Goal: Task Accomplishment & Management: Use online tool/utility

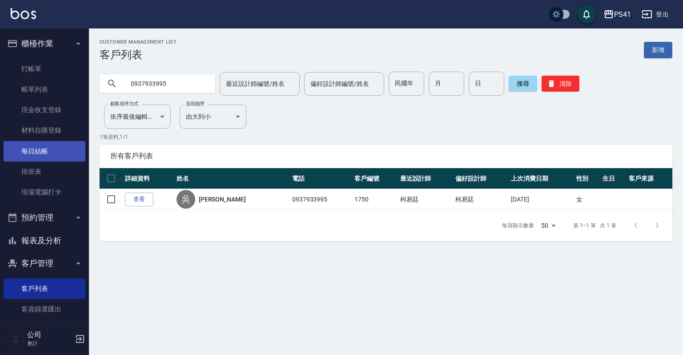
drag, startPoint x: 68, startPoint y: 170, endPoint x: 68, endPoint y: 157, distance: 13.3
click at [68, 170] on link "排班表" at bounding box center [45, 171] width 82 height 20
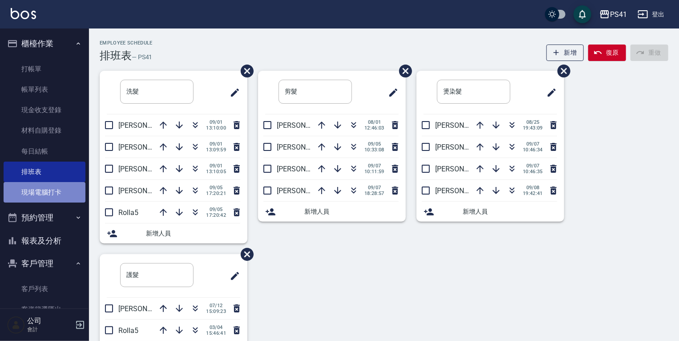
click at [74, 185] on link "現場電腦打卡" at bounding box center [45, 192] width 82 height 20
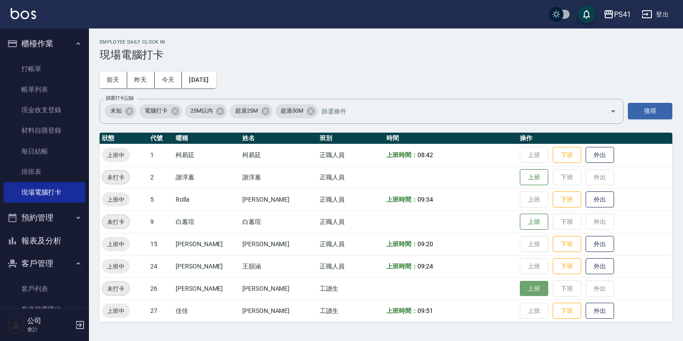
click at [521, 292] on button "上班" at bounding box center [534, 289] width 28 height 16
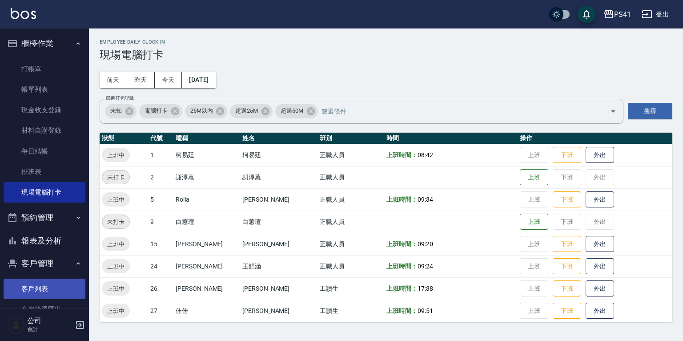
click at [45, 291] on link "客戶列表" at bounding box center [45, 288] width 82 height 20
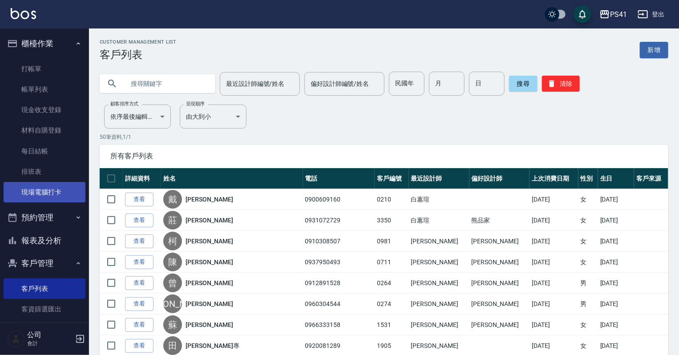
click at [49, 193] on link "現場電腦打卡" at bounding box center [45, 192] width 82 height 20
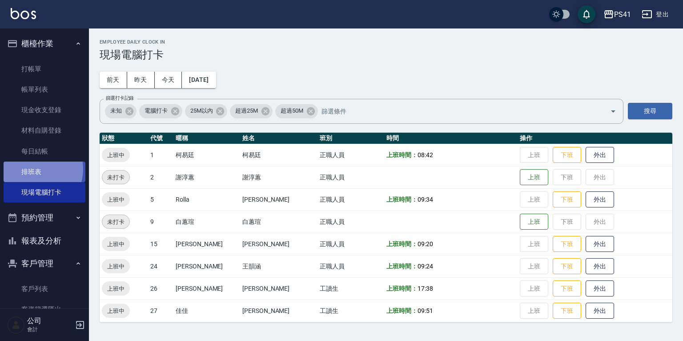
click at [35, 169] on link "排班表" at bounding box center [45, 171] width 82 height 20
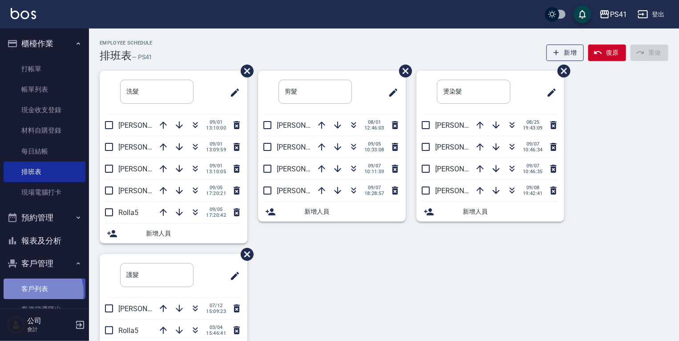
click at [37, 292] on link "客戶列表" at bounding box center [45, 288] width 82 height 20
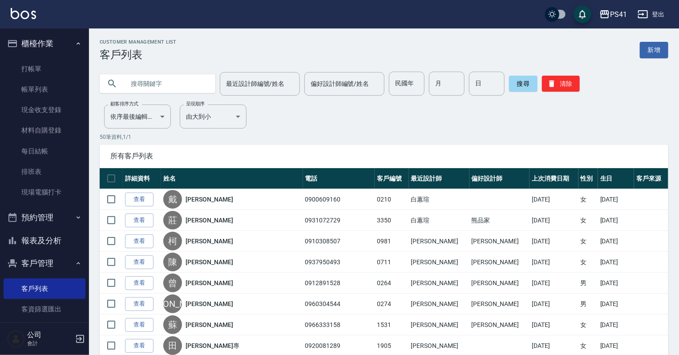
click at [136, 85] on input "text" at bounding box center [167, 84] width 84 height 24
type input "0918515058"
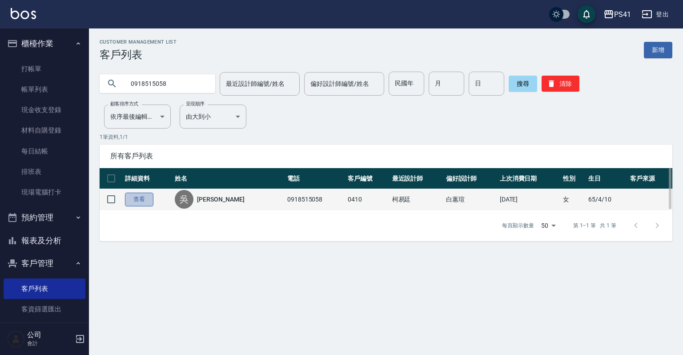
click at [144, 196] on link "查看" at bounding box center [139, 200] width 28 height 14
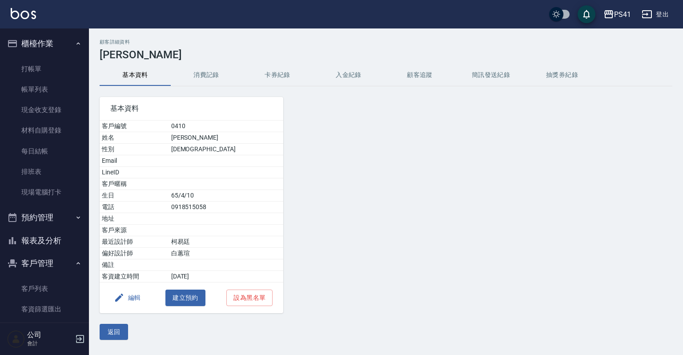
click at [202, 71] on button "消費記錄" at bounding box center [206, 74] width 71 height 21
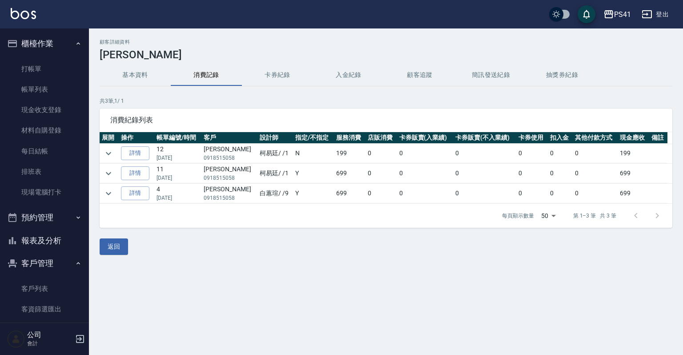
click at [134, 167] on link "詳情" at bounding box center [135, 173] width 28 height 14
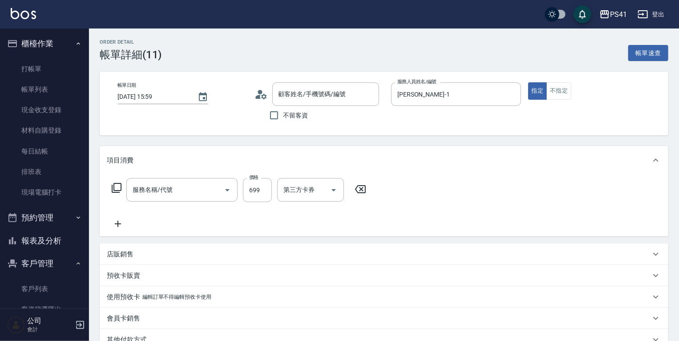
type input "[DATE] 15:59"
type input "[PERSON_NAME]-1"
type input "[PERSON_NAME]/0918515058/0410"
type input "純粹植淨控油SPA洗髮699(1699)"
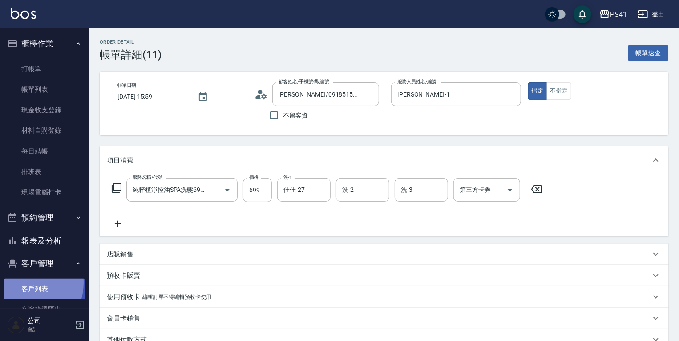
click at [27, 282] on link "客戶列表" at bounding box center [45, 288] width 82 height 20
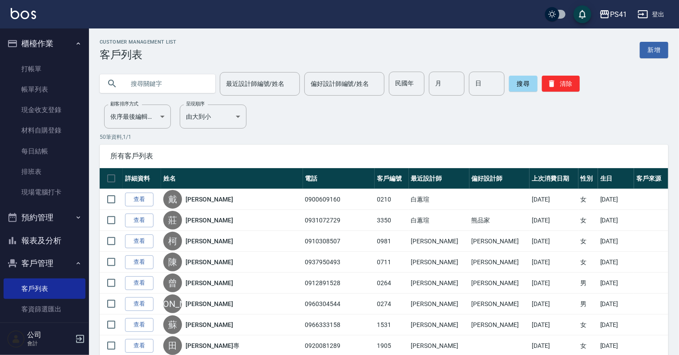
click at [646, 59] on div "Customer Management List 客戶列表 新增" at bounding box center [384, 50] width 568 height 22
click at [651, 53] on link "新增" at bounding box center [654, 50] width 28 height 16
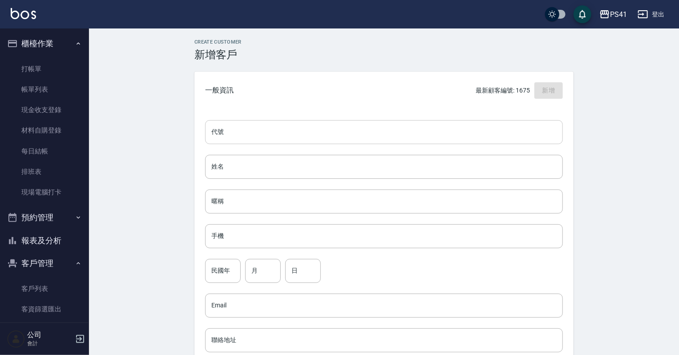
click at [317, 127] on input "代號" at bounding box center [384, 132] width 358 height 24
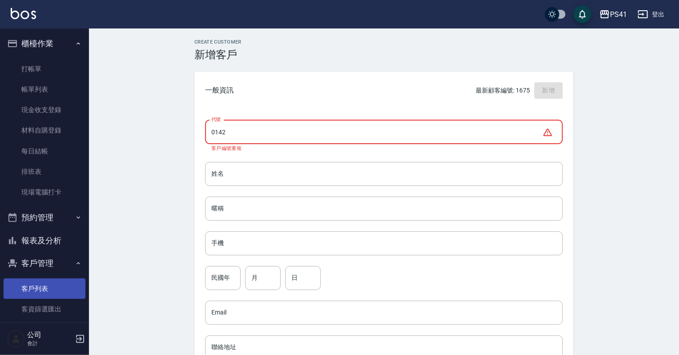
type input "0142"
click at [37, 297] on link "客戶列表" at bounding box center [45, 288] width 82 height 20
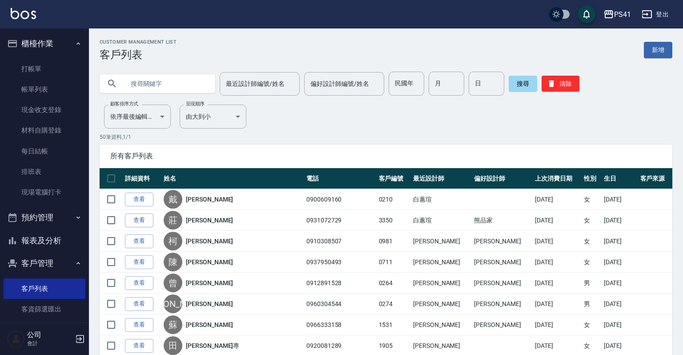
click at [169, 87] on input "text" at bounding box center [167, 84] width 84 height 24
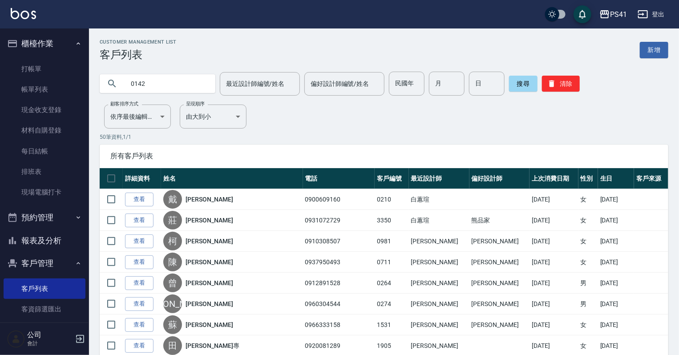
type input "0142"
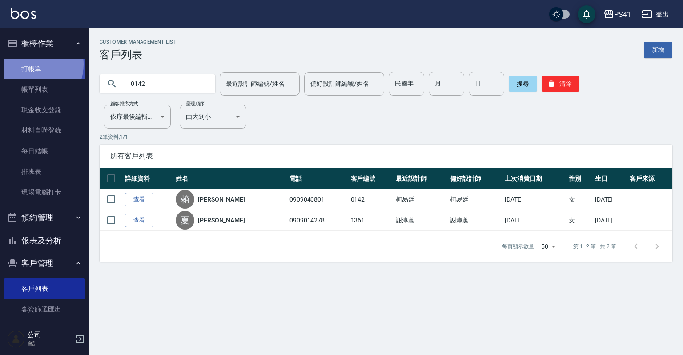
click at [33, 64] on link "打帳單" at bounding box center [45, 69] width 82 height 20
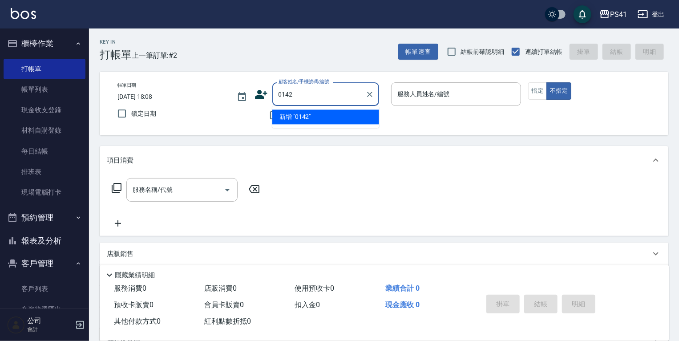
type input "0142"
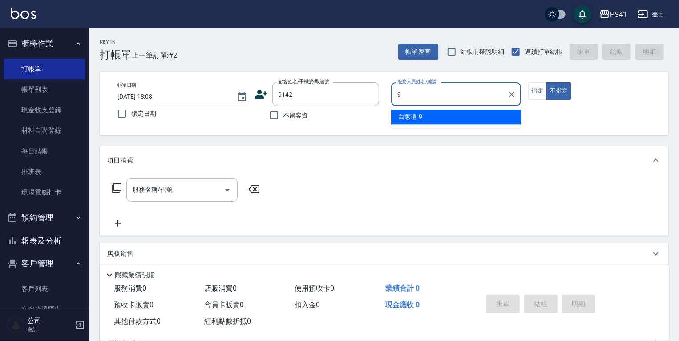
type input "白蕙瑄-9"
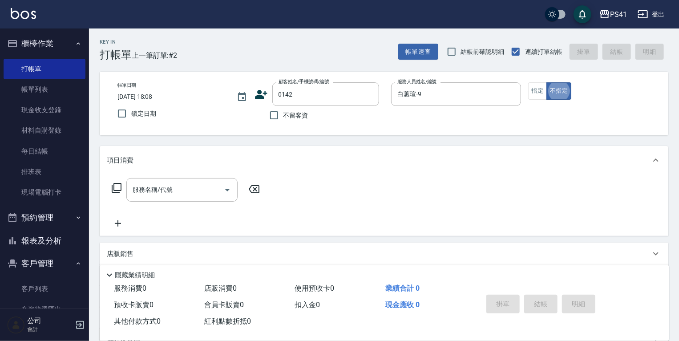
type button "false"
type input "[PERSON_NAME]/0909040801/0142"
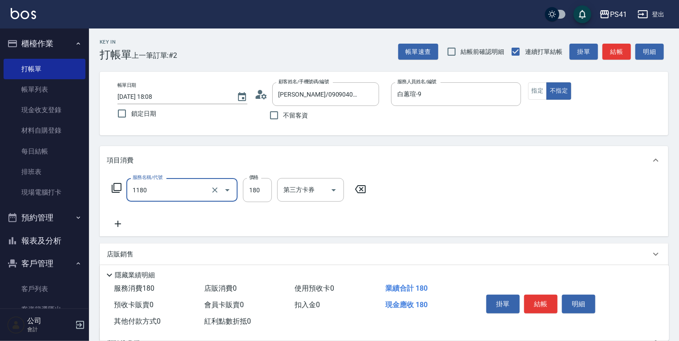
type input "洗髮(洗+剪不指定活動)(1180)"
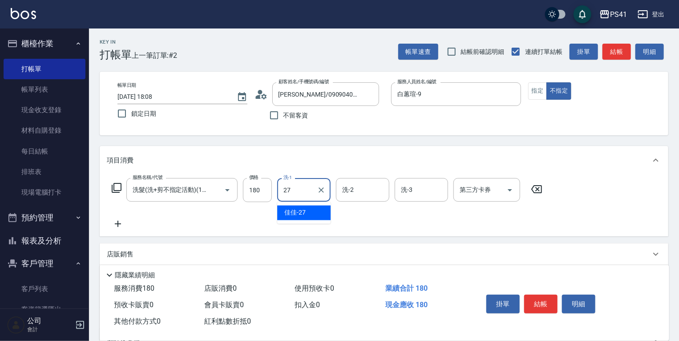
type input "佳佳-27"
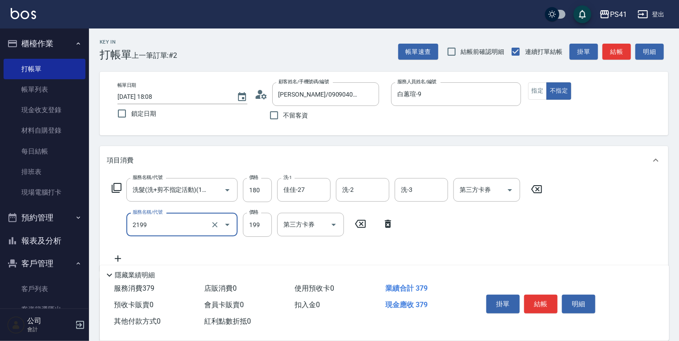
type input "不指定剪髮活動(2199)"
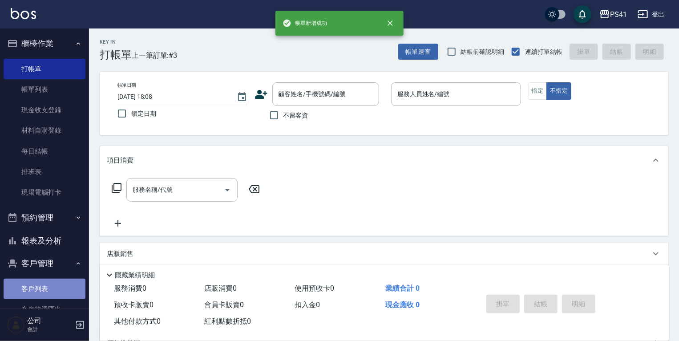
click at [53, 279] on link "客戶列表" at bounding box center [45, 288] width 82 height 20
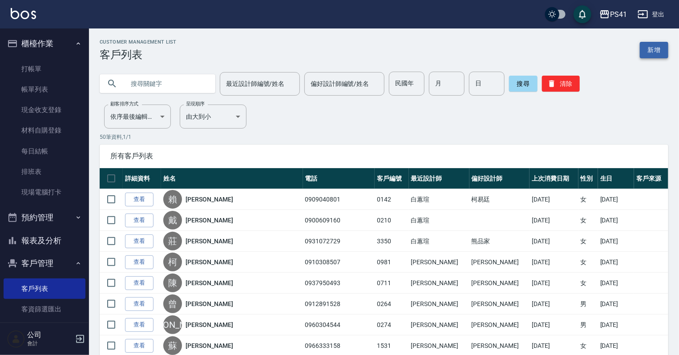
click at [662, 50] on link "新增" at bounding box center [654, 50] width 28 height 16
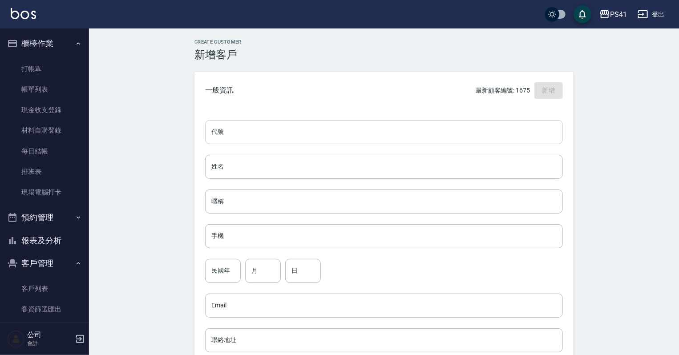
click at [313, 125] on input "代號" at bounding box center [384, 132] width 358 height 24
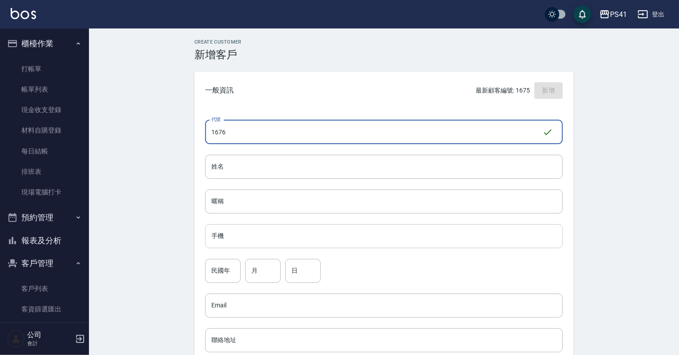
type input "1676"
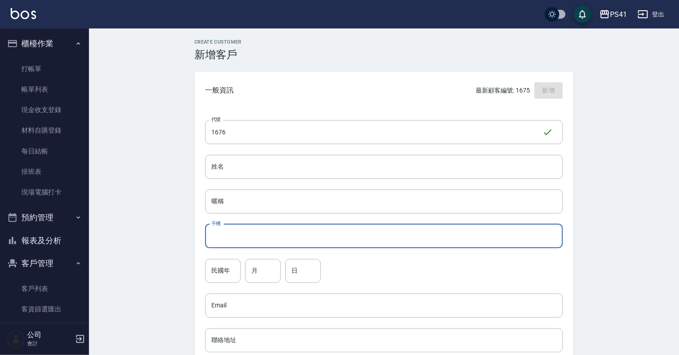
drag, startPoint x: 319, startPoint y: 238, endPoint x: 324, endPoint y: 245, distance: 8.3
click at [319, 238] on input "手機" at bounding box center [384, 236] width 358 height 24
type input "0927295027"
click at [226, 271] on input "民國年" at bounding box center [223, 271] width 36 height 24
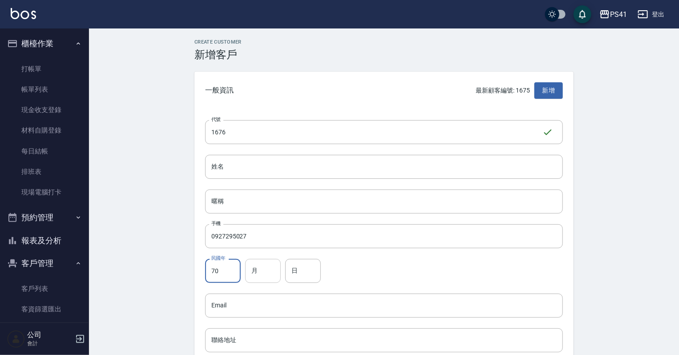
drag, startPoint x: 237, startPoint y: 270, endPoint x: 258, endPoint y: 270, distance: 20.5
click at [256, 270] on div "民國年 70 民國年 月 月 日 日" at bounding box center [384, 271] width 358 height 24
type input "70"
click at [258, 270] on input "月" at bounding box center [263, 271] width 36 height 24
type input "02"
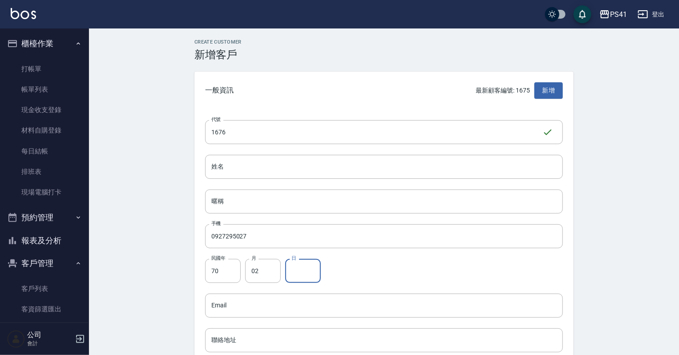
click at [299, 278] on input "日" at bounding box center [303, 271] width 36 height 24
type input "20"
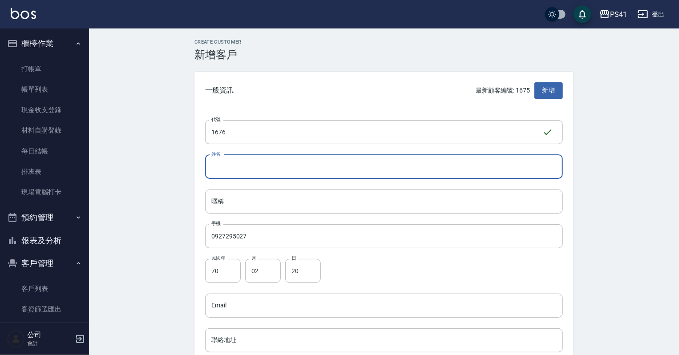
click at [286, 169] on input "姓名" at bounding box center [384, 167] width 358 height 24
type input "辣"
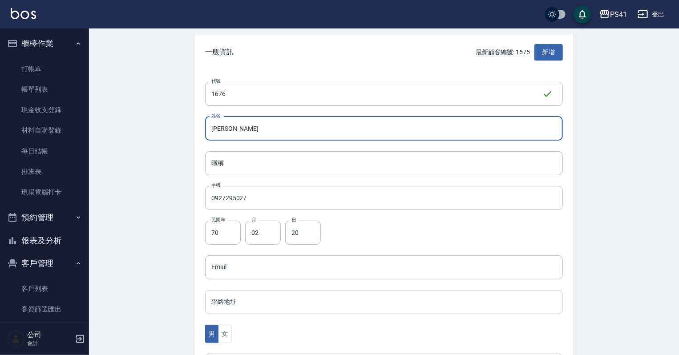
scroll to position [142, 0]
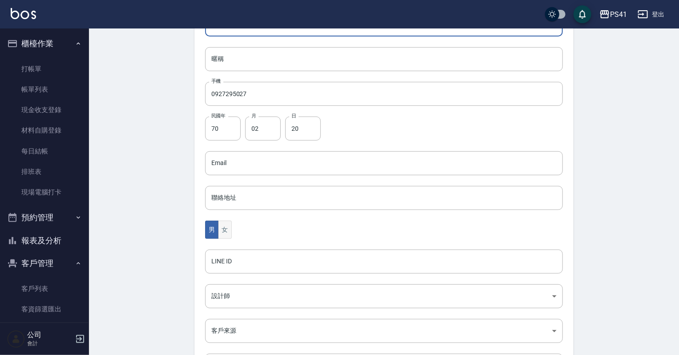
type input "[PERSON_NAME]"
click at [223, 236] on button "女" at bounding box center [224, 230] width 13 height 18
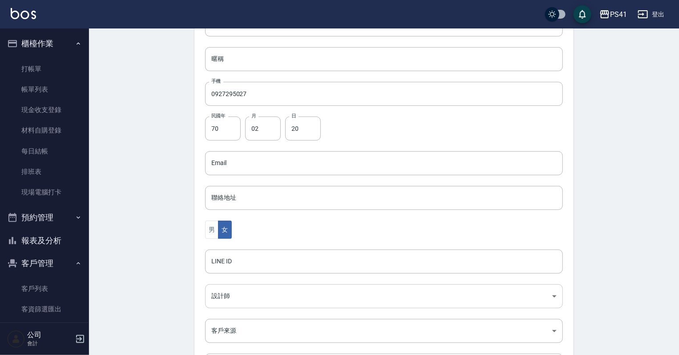
click at [237, 289] on body "PS41 登出 櫃檯作業 打帳單 帳單列表 現金收支登錄 材料自購登錄 每日結帳 排班表 現場電腦打卡 預約管理 預約管理 單日預約紀錄 單週預約紀錄 報表及…" at bounding box center [339, 147] width 679 height 579
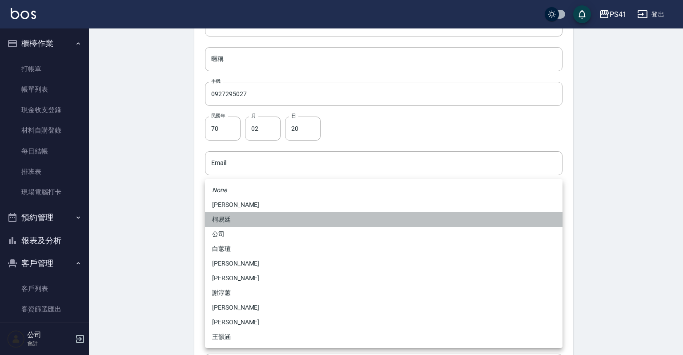
click at [240, 219] on li "柯易廷" at bounding box center [384, 219] width 358 height 15
type input "a4b5a48f-48c4-4a60-a2f1-ef8685389a6a"
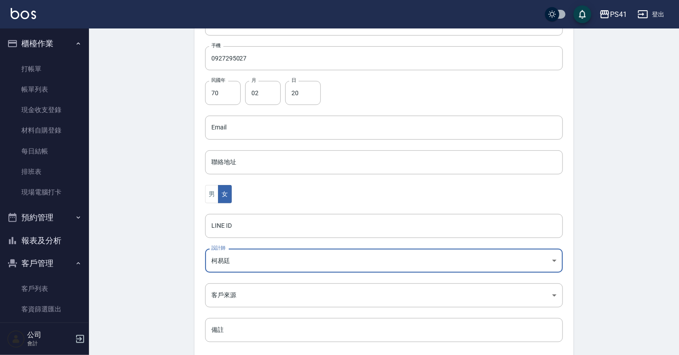
scroll to position [224, 0]
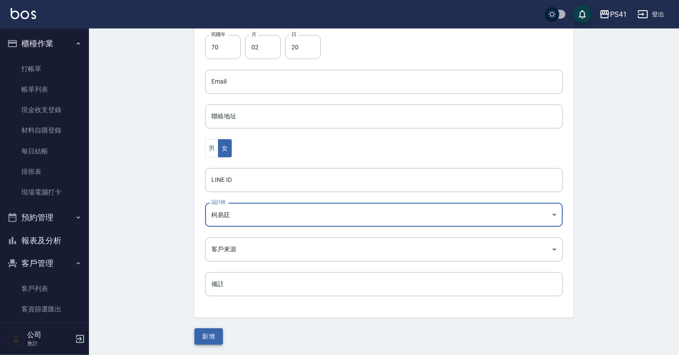
click at [209, 331] on button "新增" at bounding box center [208, 336] width 28 height 16
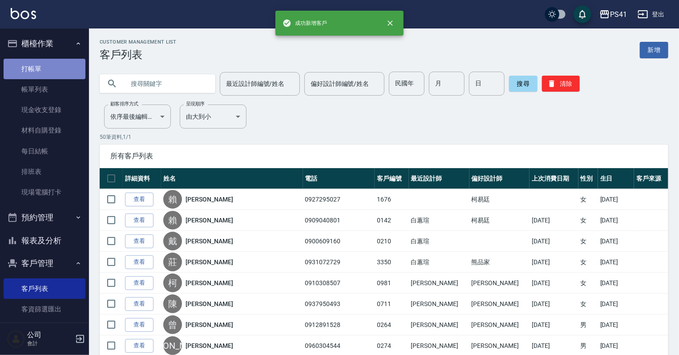
click at [48, 75] on link "打帳單" at bounding box center [45, 69] width 82 height 20
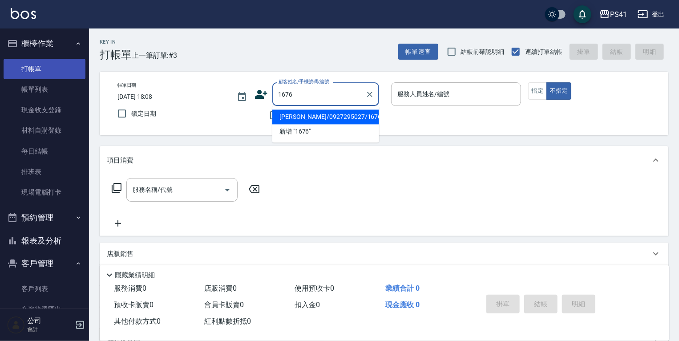
type input "[PERSON_NAME]/0927295027/1676"
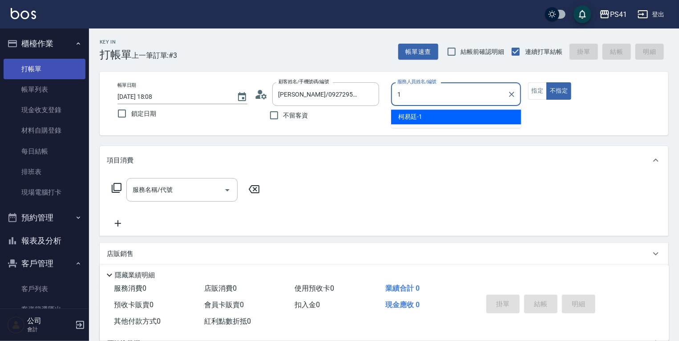
type input "[PERSON_NAME]-1"
type button "false"
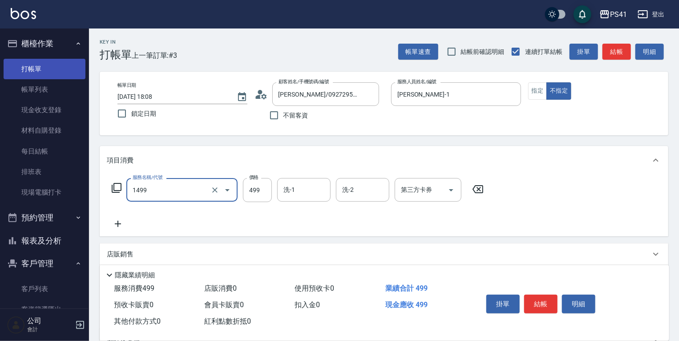
type input "活氧毛囊淨化髮浴(1499)"
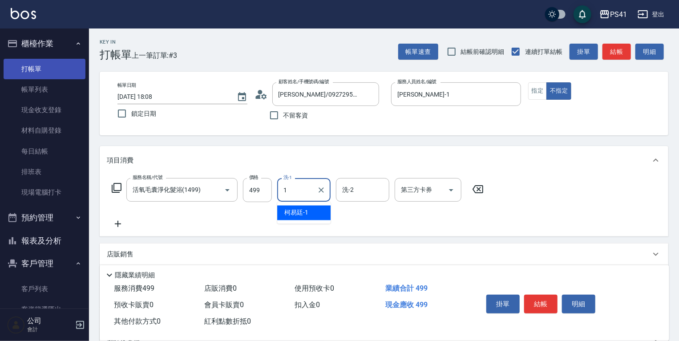
type input "[PERSON_NAME]-1"
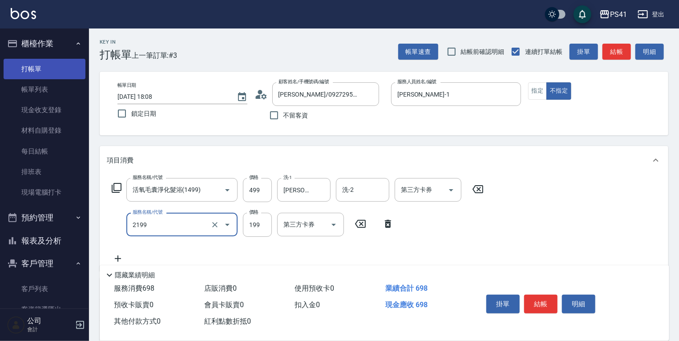
type input "不指定剪髮活動(2199)"
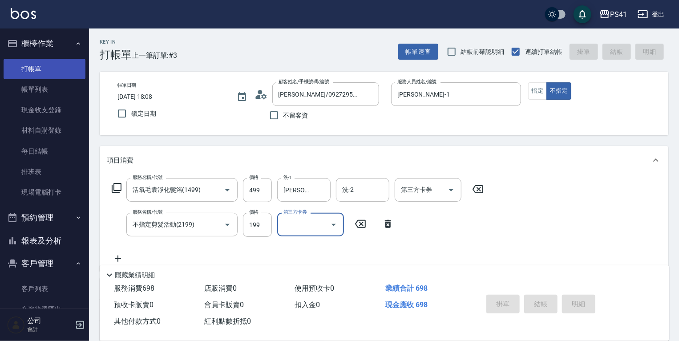
type input "[DATE] 18:09"
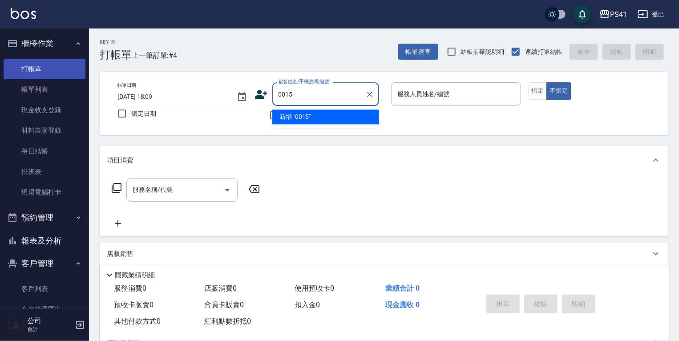
type input "0015"
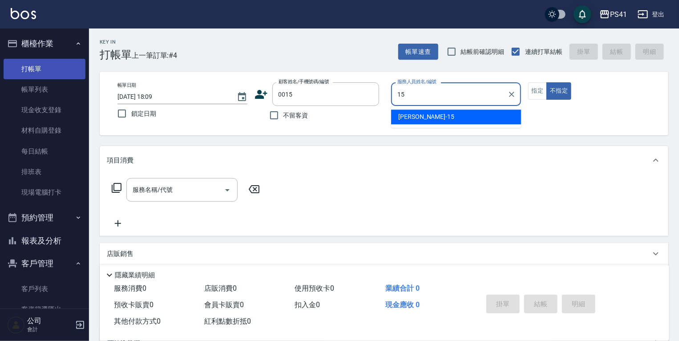
type input "[PERSON_NAME]-15"
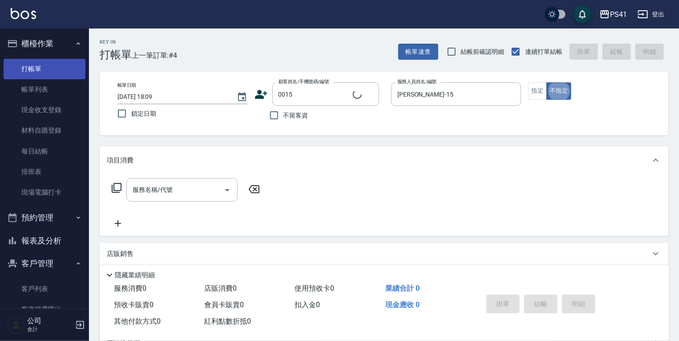
type input "米雪/15_米雪/0015"
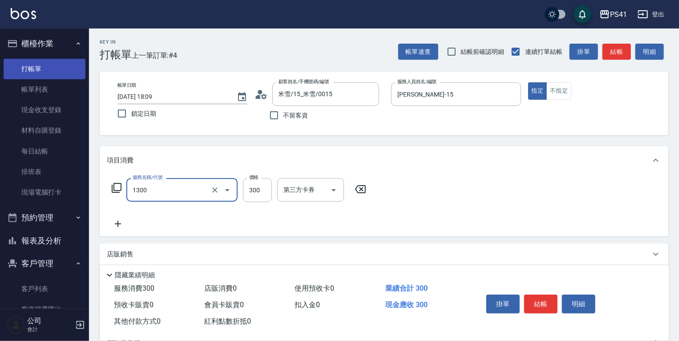
type input "洗髮300(1300)"
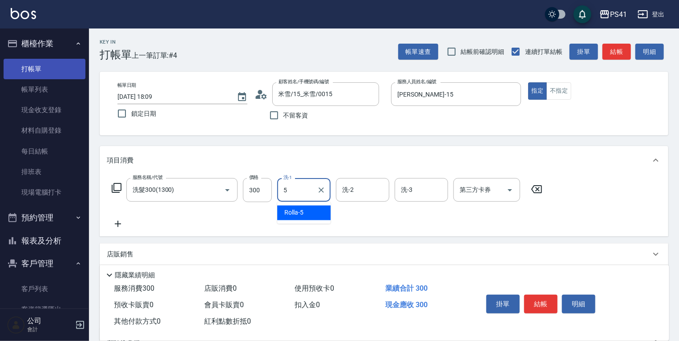
type input "Rolla-5"
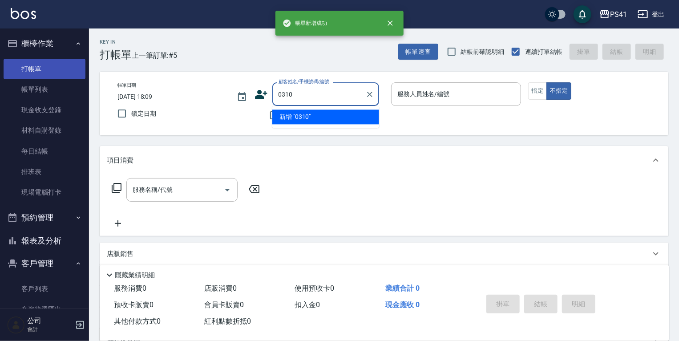
type input "0310"
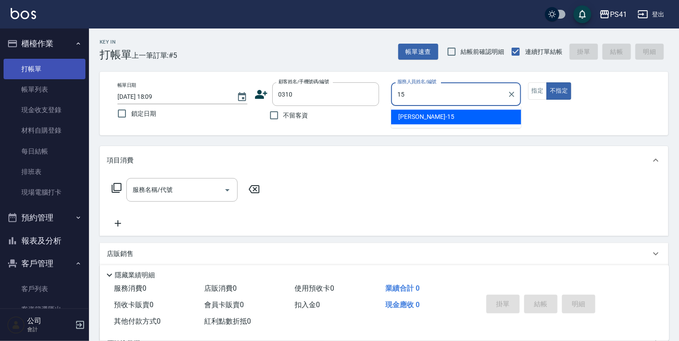
type input "[PERSON_NAME]-15"
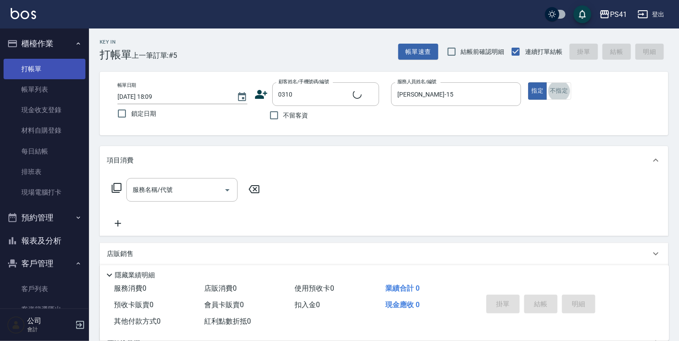
type input "[PERSON_NAME]/0912450600/0310"
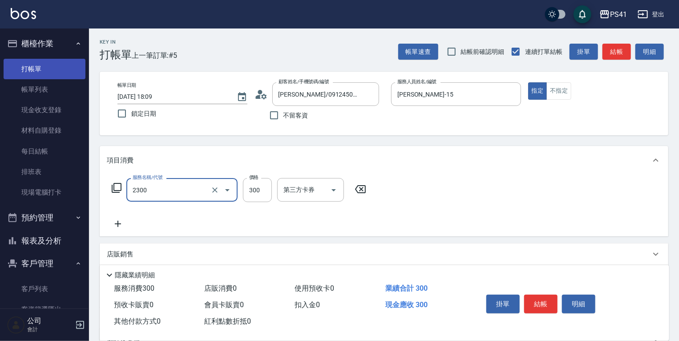
type input "剪髮(2300)"
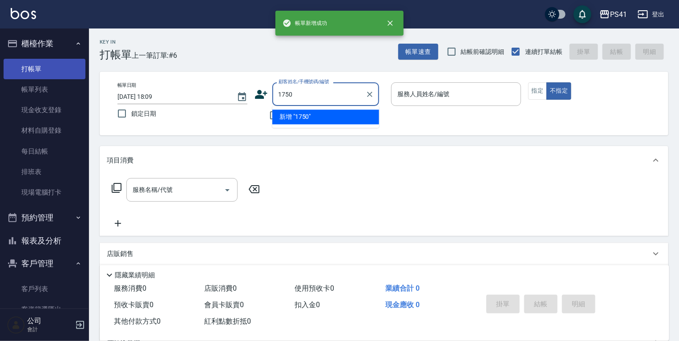
type input "1750"
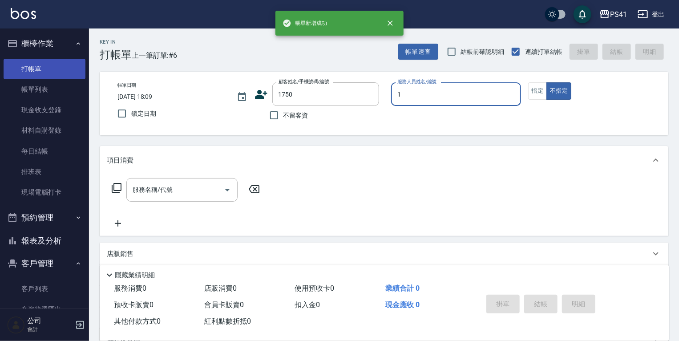
type input "[PERSON_NAME]-1"
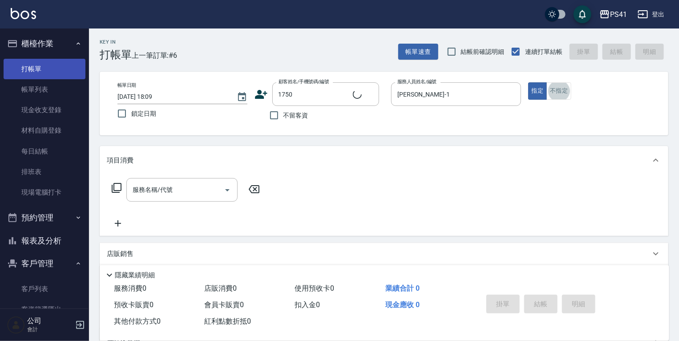
type input "[PERSON_NAME]/0937933995/1750"
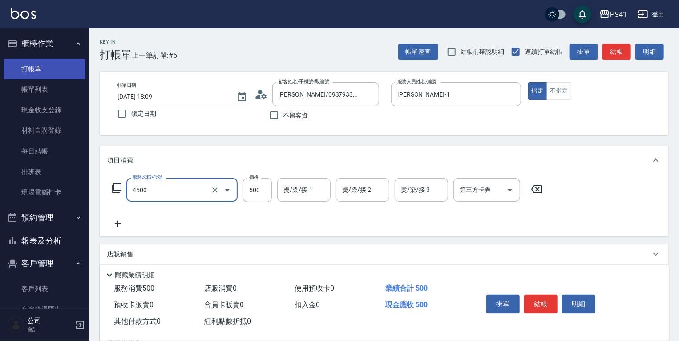
type input "補染(4500)"
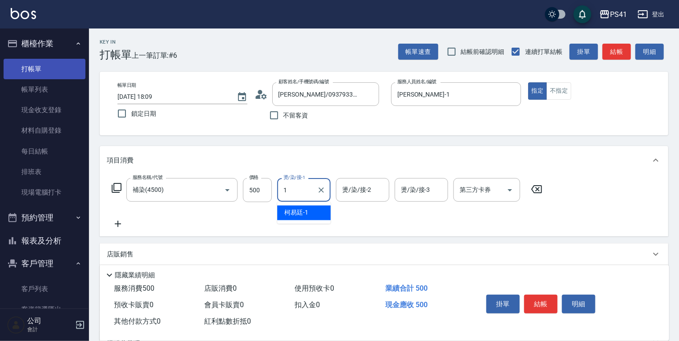
type input "[PERSON_NAME]-1"
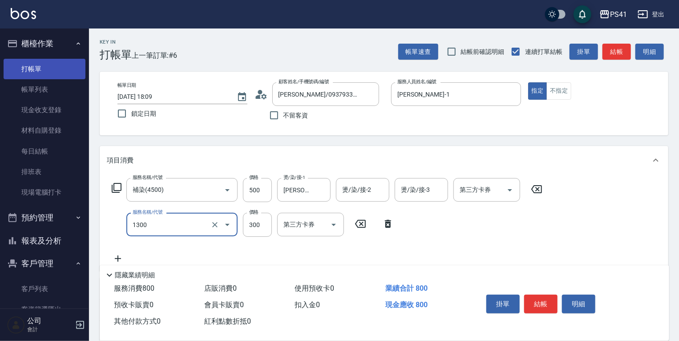
type input "洗髮300(1300)"
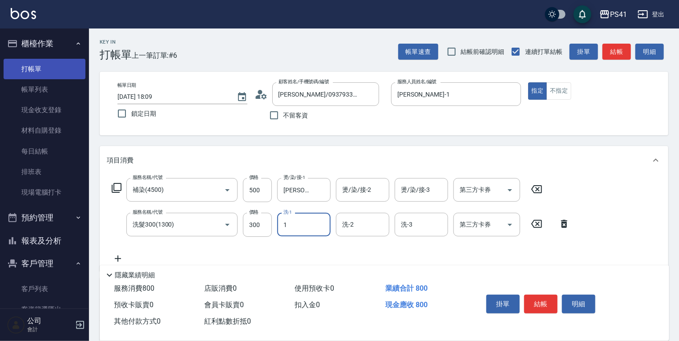
type input "[PERSON_NAME]-1"
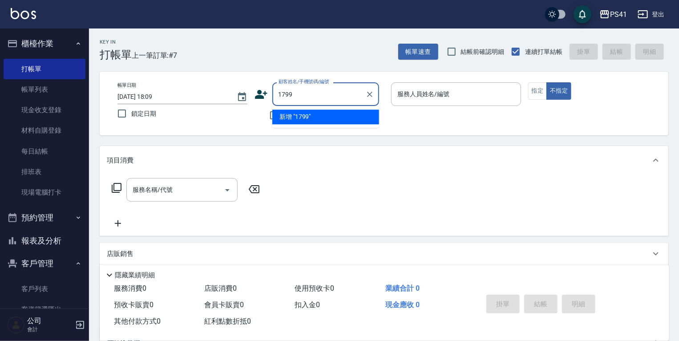
type input "1799"
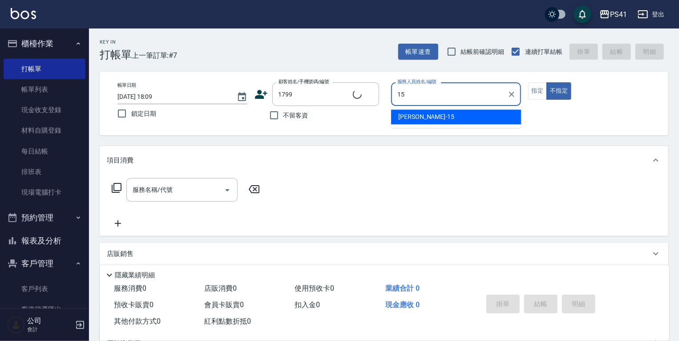
type input "[PERSON_NAME]-15"
type input "[PERSON_NAME]/0920384212/1799"
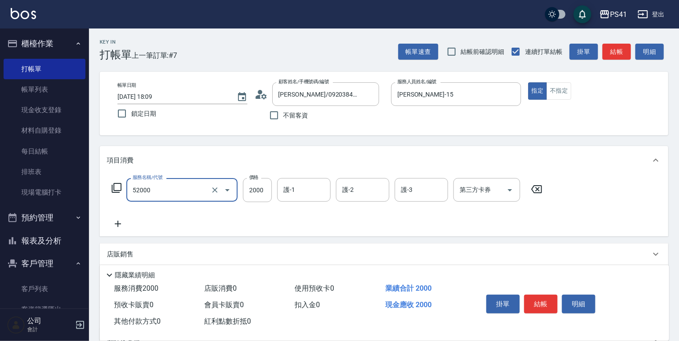
type input "原價1501~2000護髮(52000)"
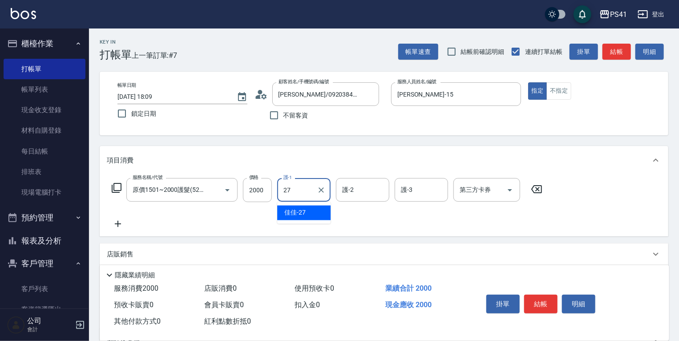
type input "佳佳-27"
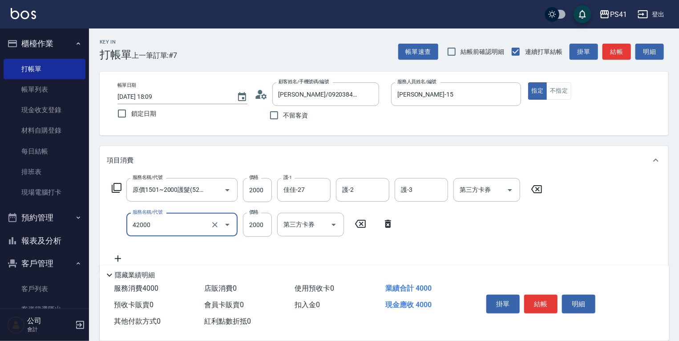
type input "2000以上染髮(42000)"
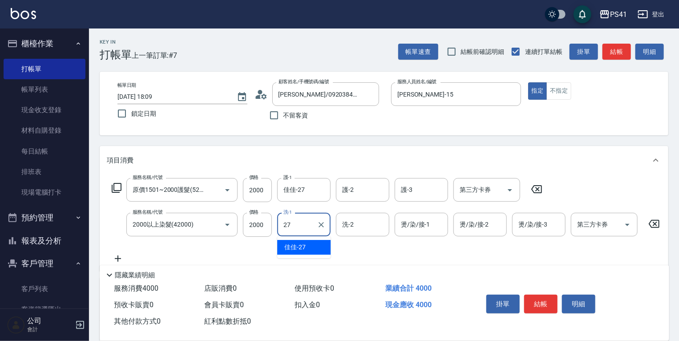
type input "佳佳-27"
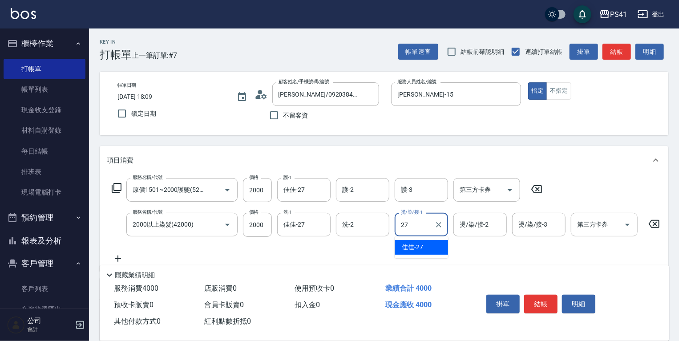
type input "佳佳-27"
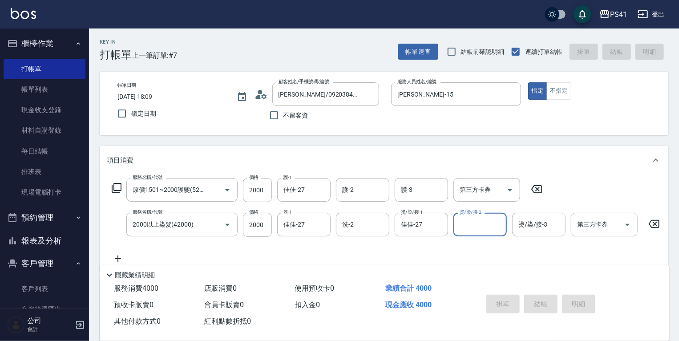
type input "[DATE] 18:13"
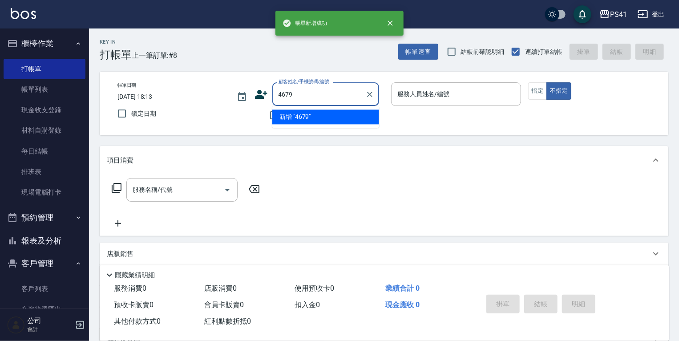
type input "4679"
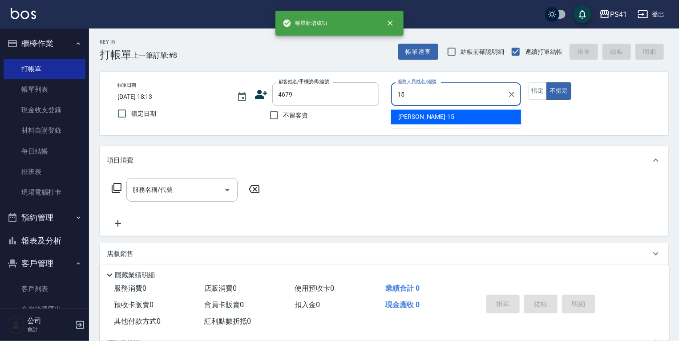
type input "[PERSON_NAME]-15"
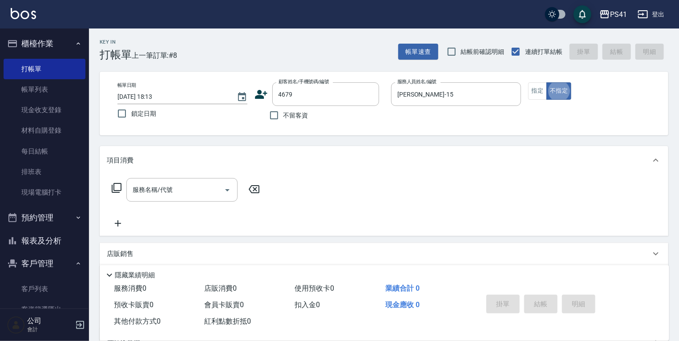
type input "[PERSON_NAME]/0980990527/4679"
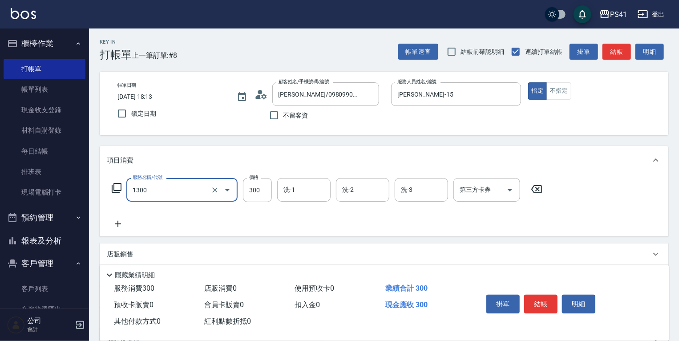
type input "洗髮300(1300)"
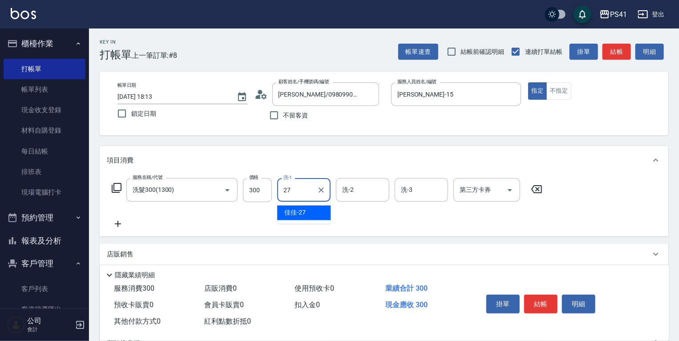
type input "佳佳-27"
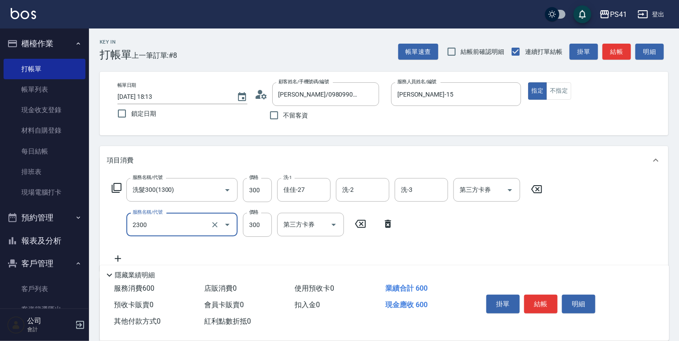
type input "剪髮(2300)"
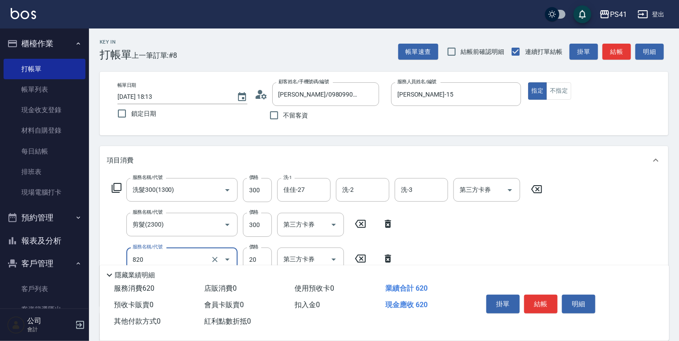
type input "潤絲(820)"
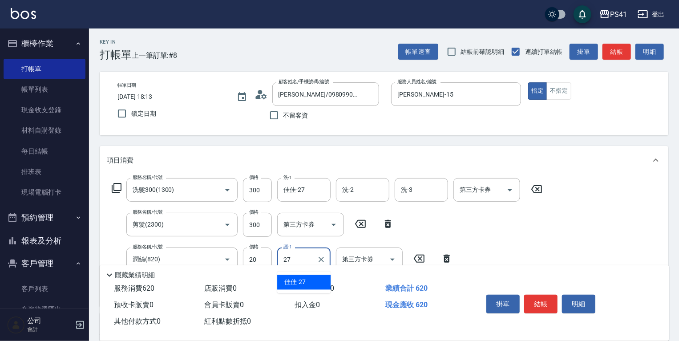
type input "佳佳-27"
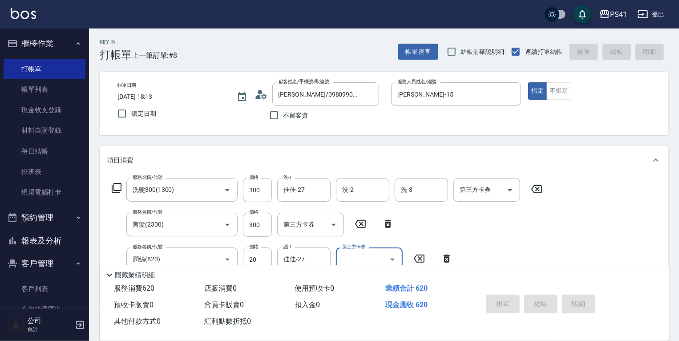
type input "[DATE] 18:14"
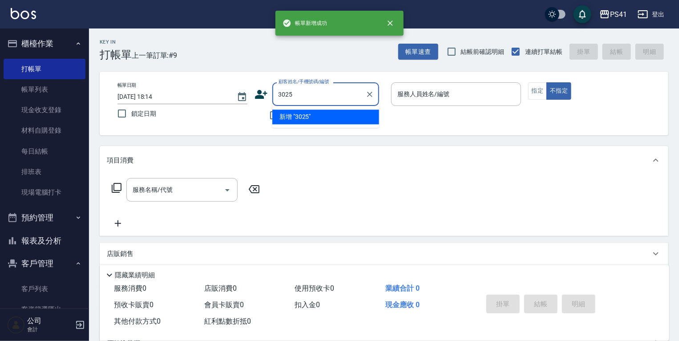
type input "3025"
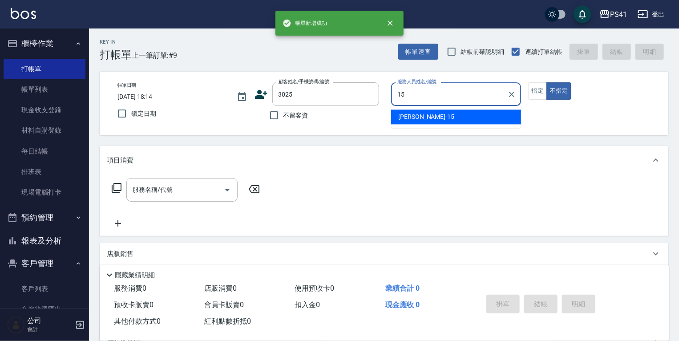
type input "[PERSON_NAME]-15"
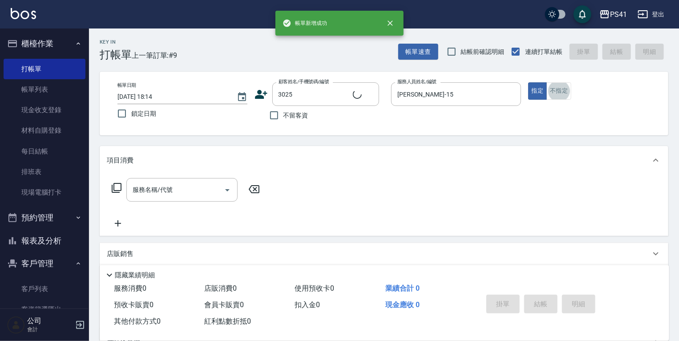
type input "[PERSON_NAME]/0916892933/3025"
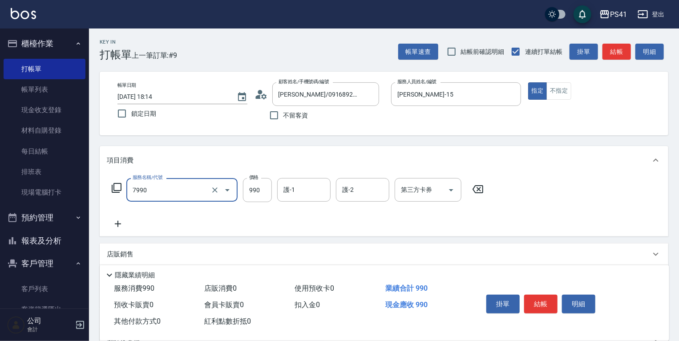
type input "髮原素頭皮養護-活動(7990)"
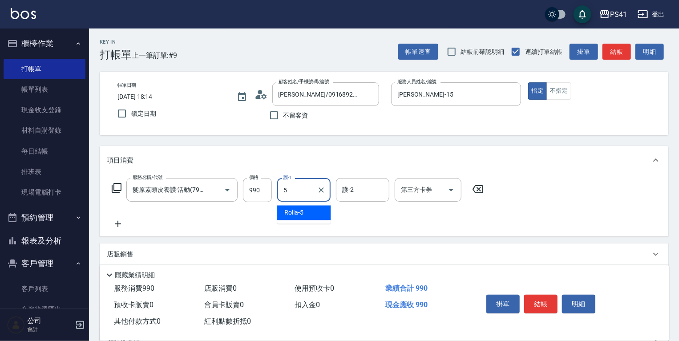
type input "Rolla-5"
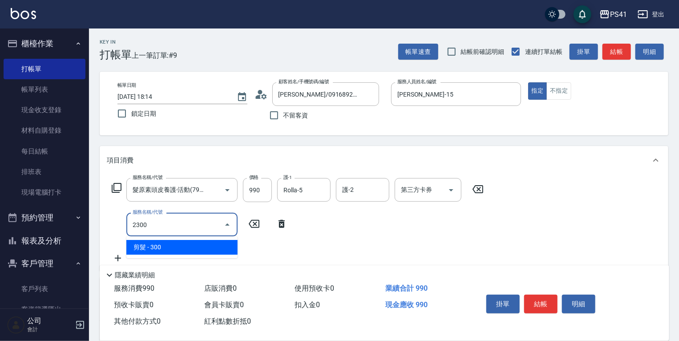
type input "剪髮(2300)"
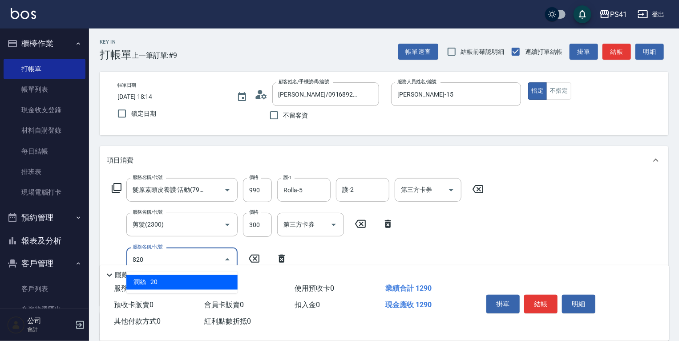
type input "潤絲(820)"
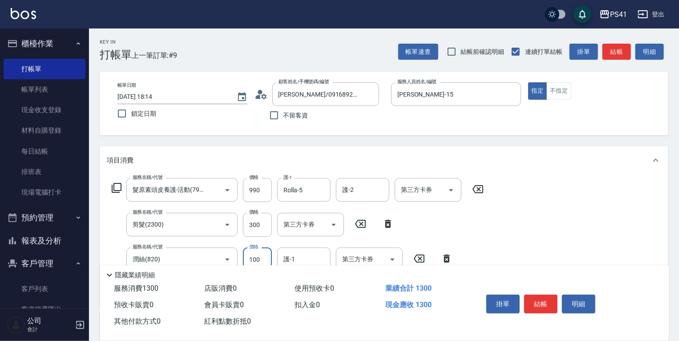
type input "100"
type input "Rolla-5"
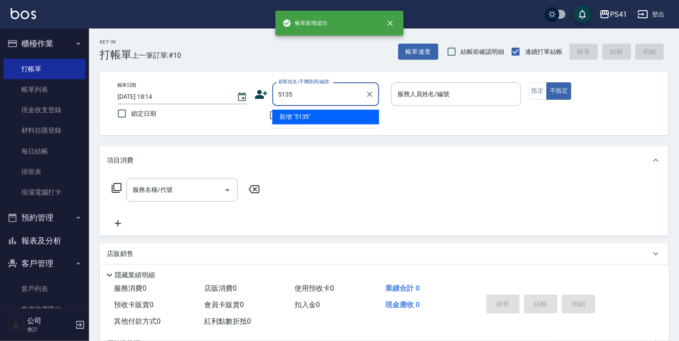
type input "5135"
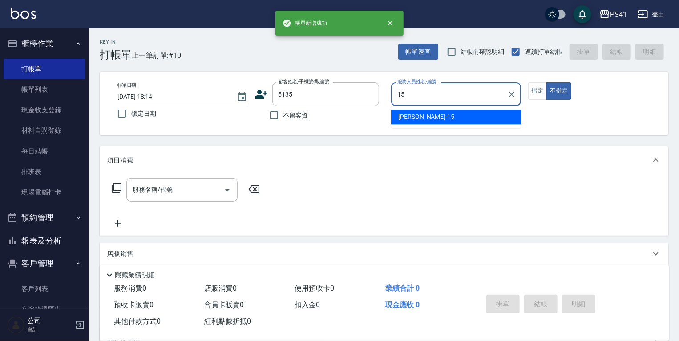
type input "[PERSON_NAME]-15"
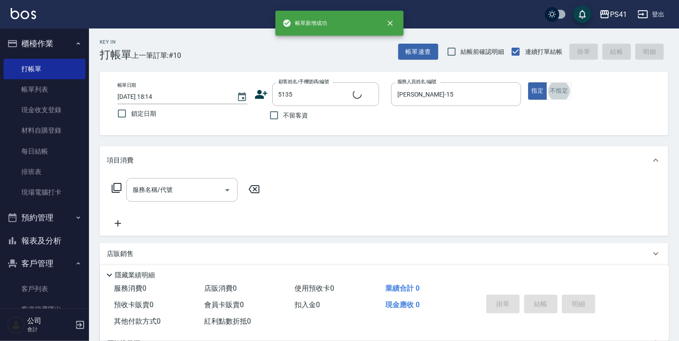
type input "[PERSON_NAME]/0916840565/5135"
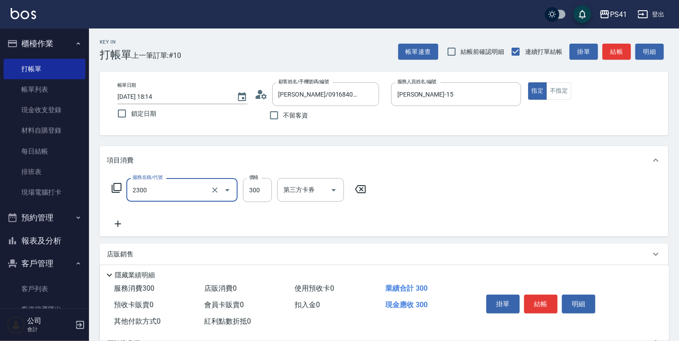
type input "剪髮(2300)"
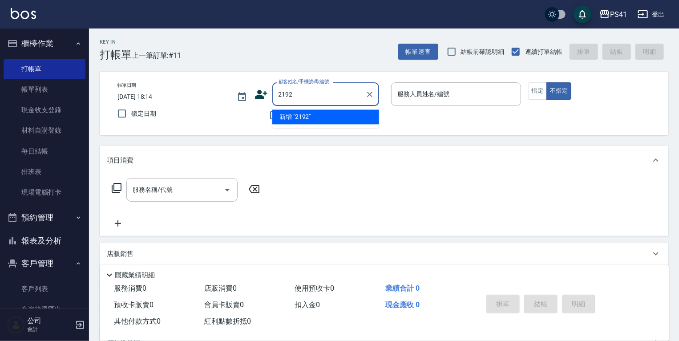
type input "2192"
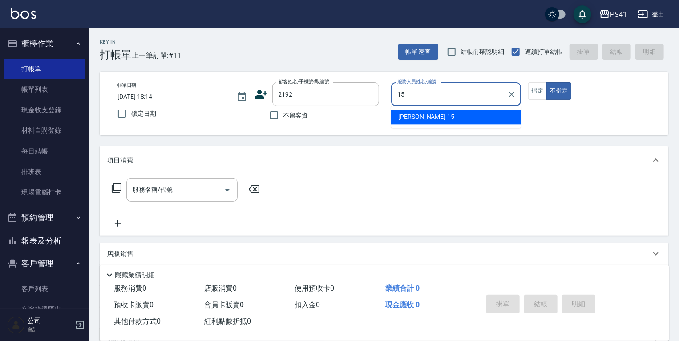
type input "[PERSON_NAME]-15"
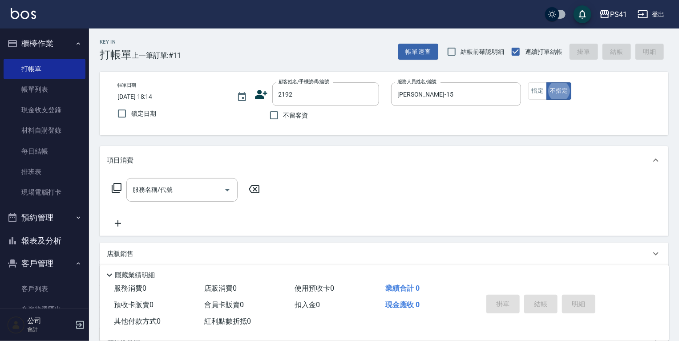
type input "[PERSON_NAME]/0956110583/2192"
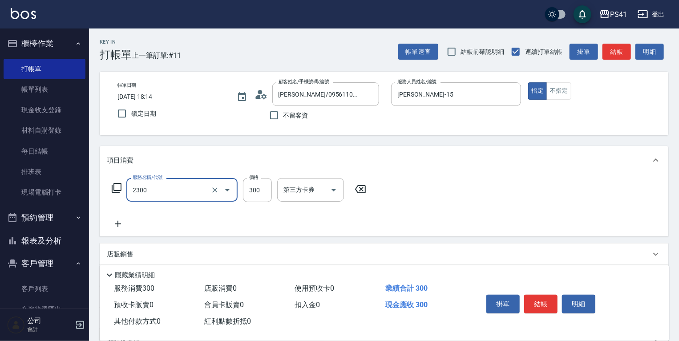
type input "剪髮(2300)"
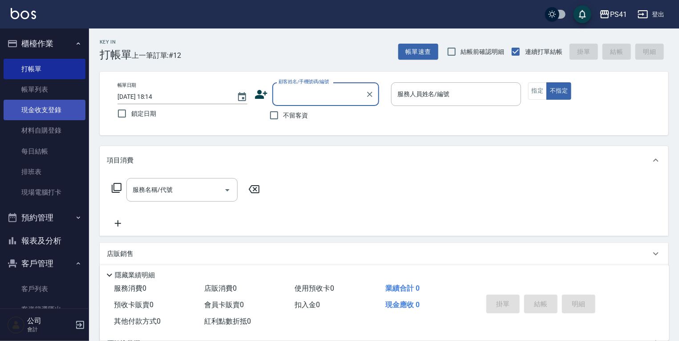
drag, startPoint x: 47, startPoint y: 91, endPoint x: 47, endPoint y: 105, distance: 14.2
click at [47, 91] on link "帳單列表" at bounding box center [45, 89] width 82 height 20
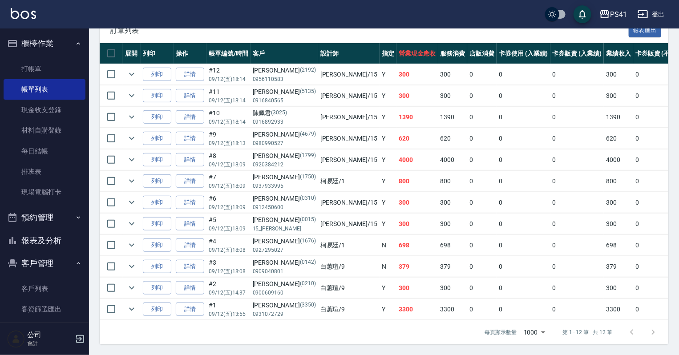
scroll to position [235, 0]
click at [48, 73] on link "打帳單" at bounding box center [45, 69] width 82 height 20
